Goal: Check status: Check status

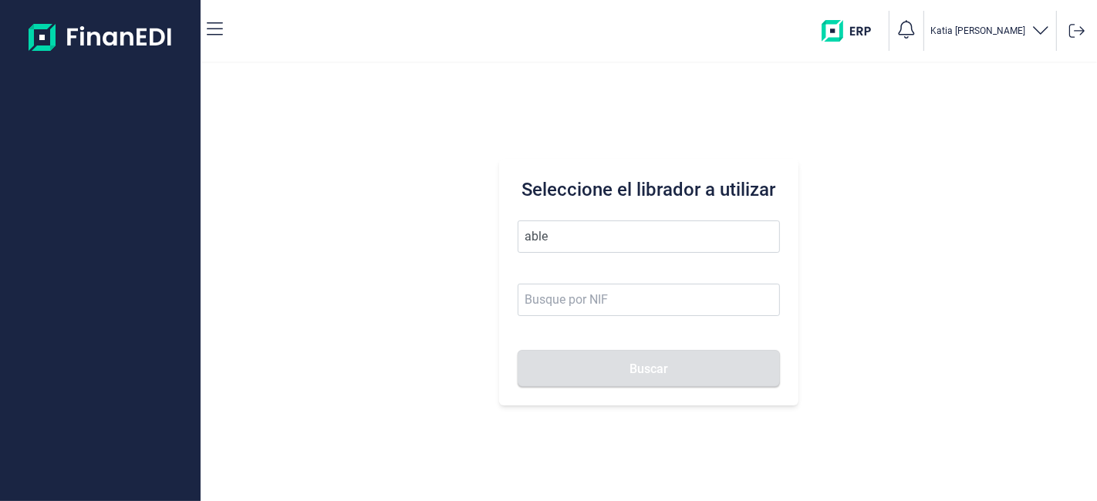
click at [518, 350] on button "Buscar" at bounding box center [648, 368] width 261 height 37
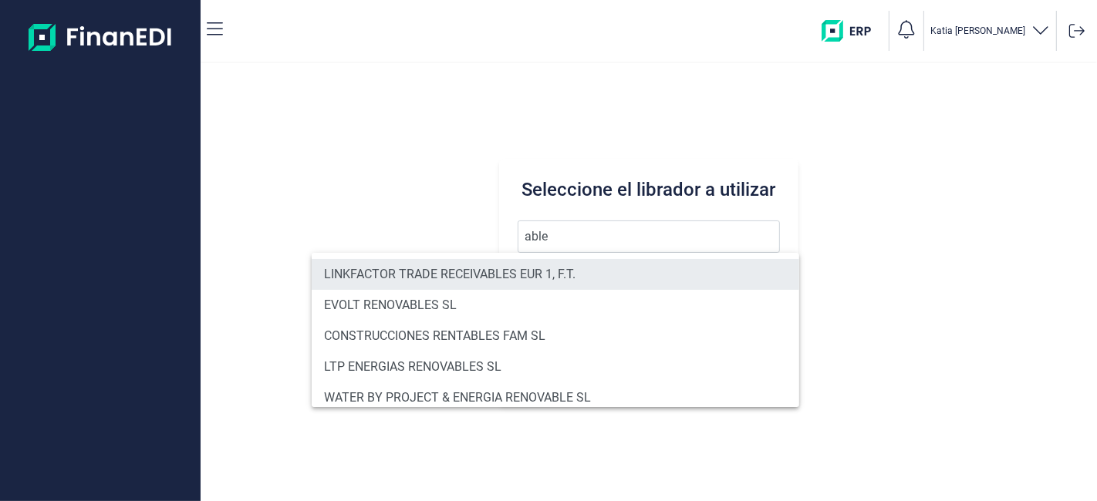
click at [636, 287] on li "LINKFACTOR TRADE RECEIVABLES EUR 1, F.T." at bounding box center [556, 274] width 488 height 31
type input "LINKFACTOR TRADE RECEIVABLES EUR 1, F.T."
type input "V72641400"
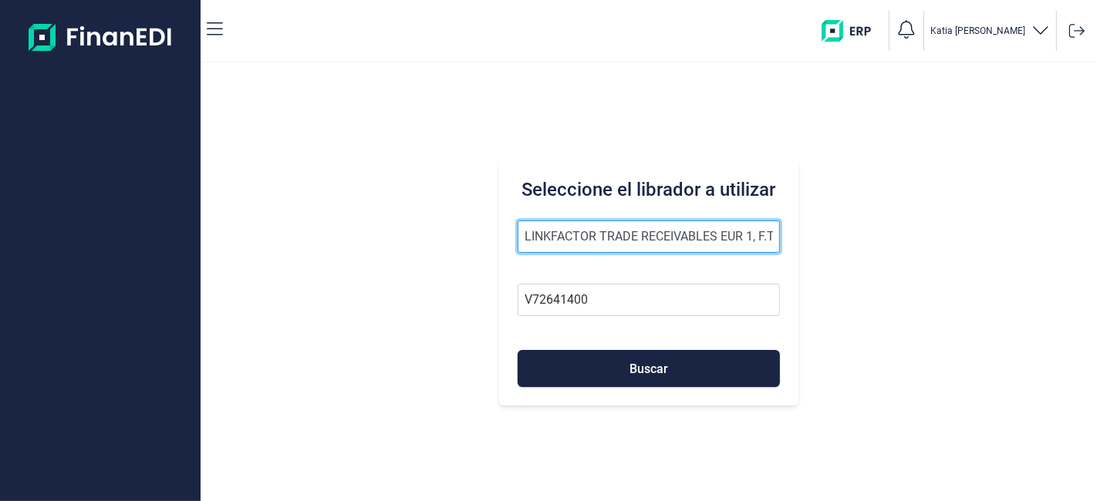
click at [718, 222] on input "LINKFACTOR TRADE RECEIVABLES EUR 1, F.T." at bounding box center [648, 237] width 261 height 32
drag, startPoint x: 772, startPoint y: 237, endPoint x: 0, endPoint y: 541, distance: 830.1
click at [0, 501] on html "[PERSON_NAME] el librador a utilizar LINKFACTOR TRADE RECEIVABLES EUR 1, F.T. V…" at bounding box center [548, 250] width 1097 height 501
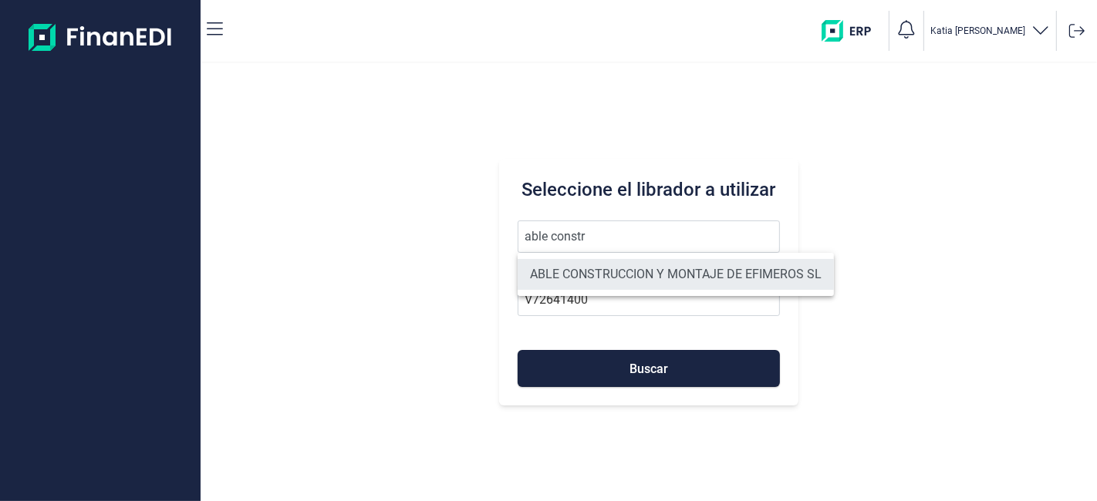
click at [690, 282] on li "ABLE CONSTRUCCION Y MONTAJE DE EFIMEROS SL" at bounding box center [676, 274] width 316 height 31
type input "ABLE CONSTRUCCION Y MONTAJE DE EFIMEROS SL"
type input "B85402501"
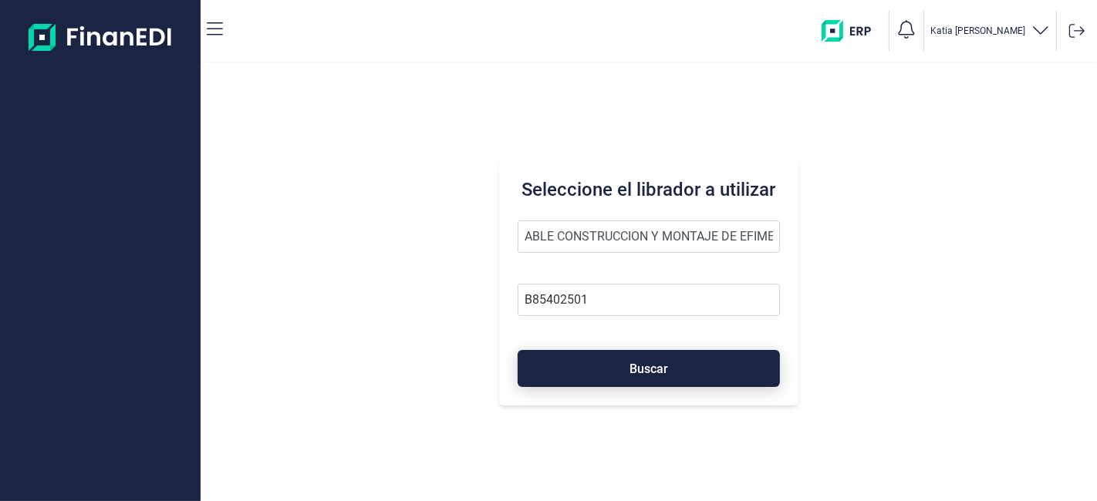
drag, startPoint x: 639, startPoint y: 384, endPoint x: 643, endPoint y: 373, distance: 11.5
click at [639, 383] on button "Buscar" at bounding box center [648, 368] width 261 height 37
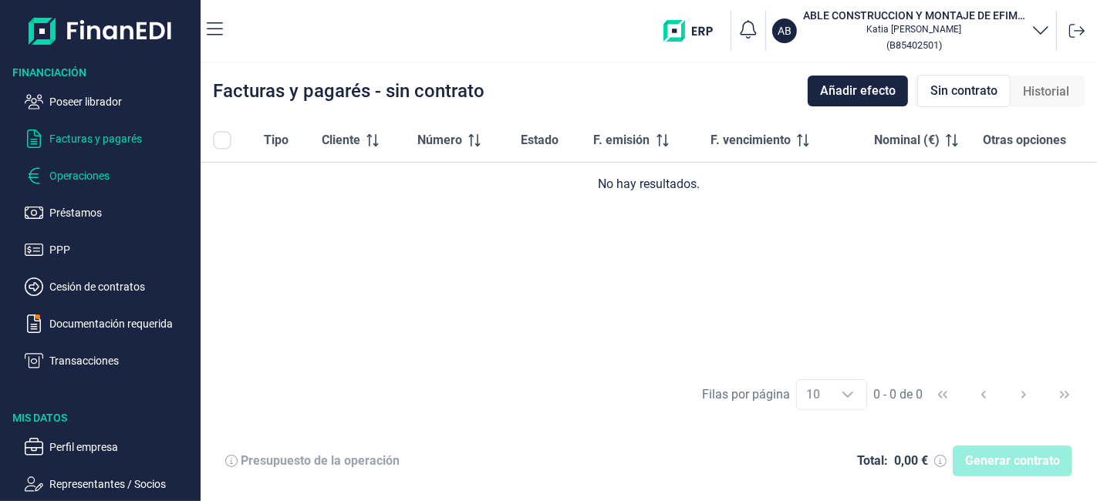
click at [101, 172] on p "Operaciones" at bounding box center [121, 176] width 145 height 19
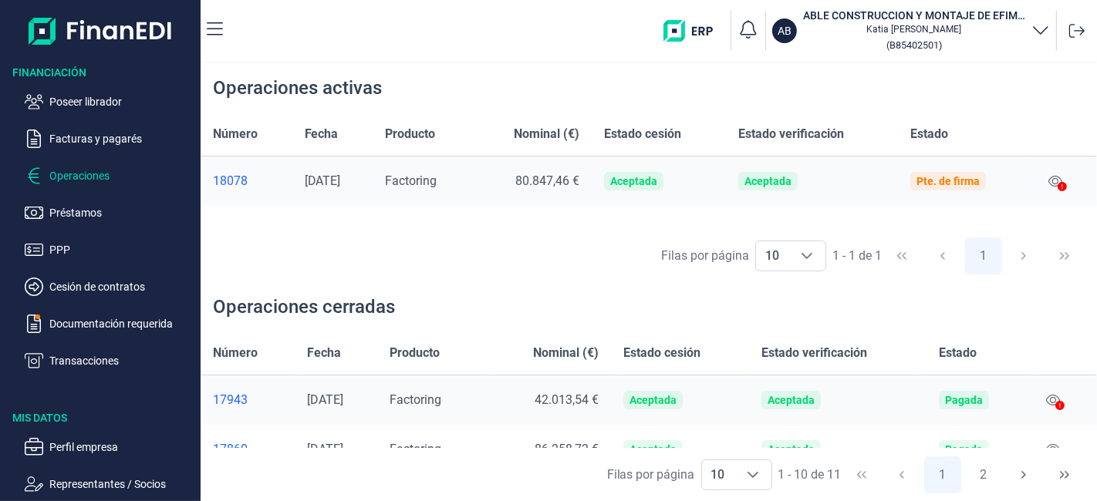
click at [943, 175] on div "Pte. de firma" at bounding box center [947, 181] width 63 height 12
click at [1002, 184] on td "Pte. de firma" at bounding box center [964, 182] width 132 height 50
click at [1061, 184] on icon at bounding box center [1062, 186] width 9 height 9
click at [1056, 177] on icon at bounding box center [1055, 181] width 14 height 12
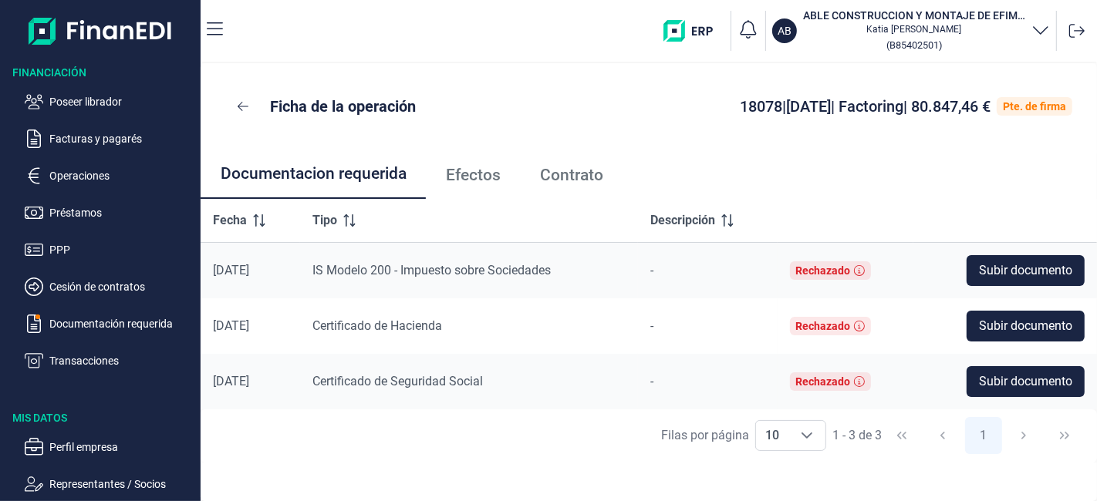
click at [579, 167] on span "Contrato" at bounding box center [571, 175] width 63 height 16
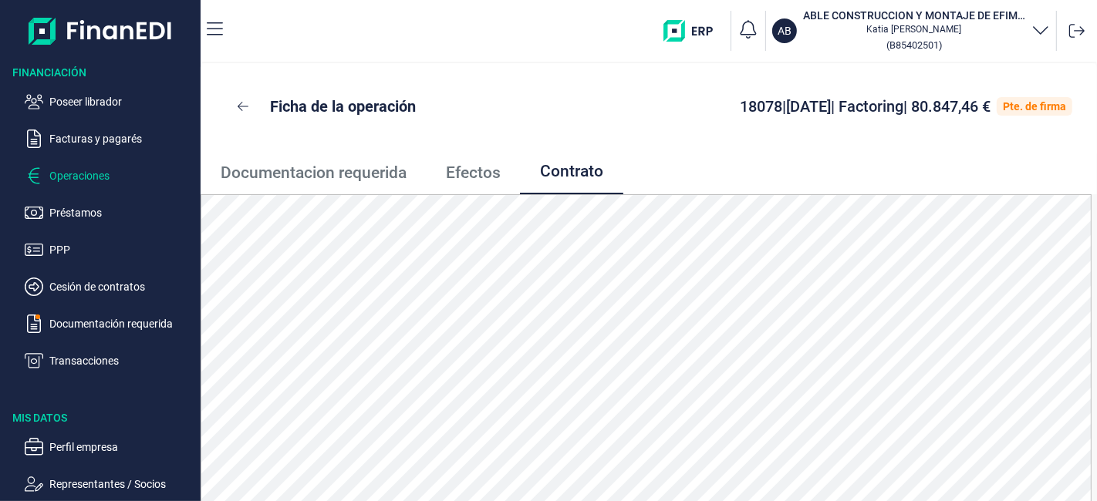
click at [43, 171] on button "Operaciones" at bounding box center [110, 176] width 170 height 19
